Goal: Task Accomplishment & Management: Manage account settings

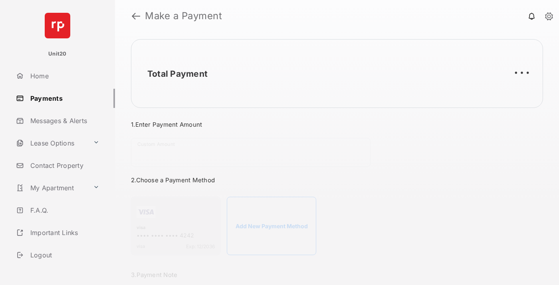
click at [62, 98] on link "Payments" at bounding box center [64, 98] width 102 height 19
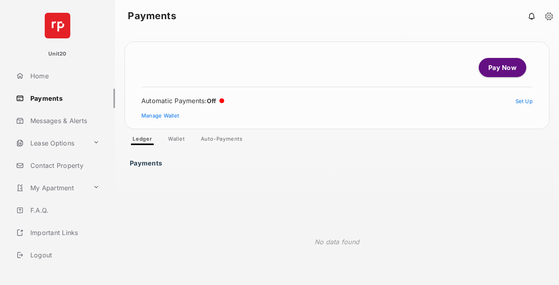
click at [222, 140] on link "Auto-Payments" at bounding box center [221, 140] width 55 height 10
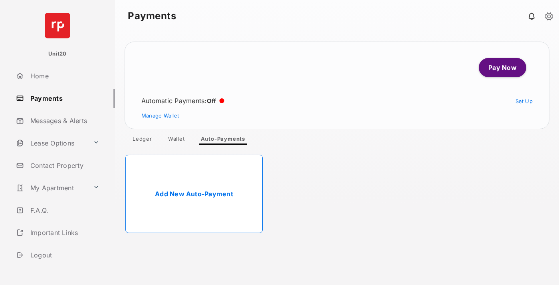
click at [194, 194] on link "Add New Auto-Payment" at bounding box center [193, 194] width 137 height 78
